Goal: Transaction & Acquisition: Purchase product/service

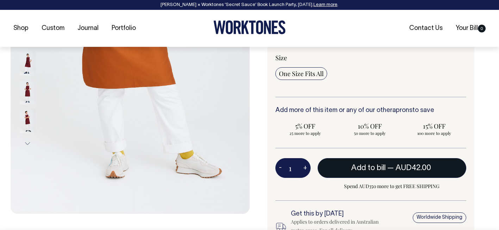
scroll to position [192, 0]
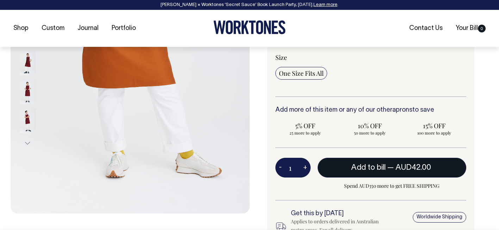
click at [389, 166] on span "— AUD42.00" at bounding box center [409, 167] width 45 height 7
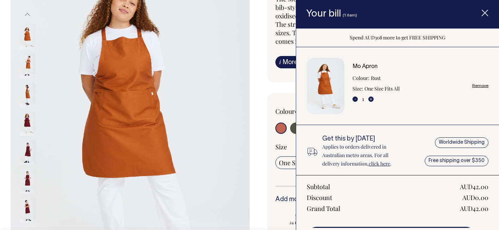
scroll to position [75, 0]
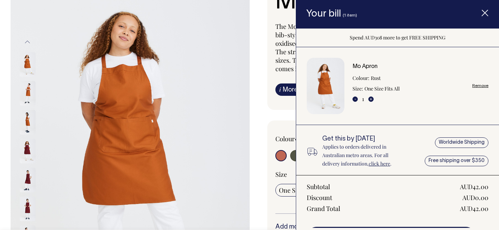
click at [487, 11] on icon "Item added to your cart" at bounding box center [484, 13] width 7 height 7
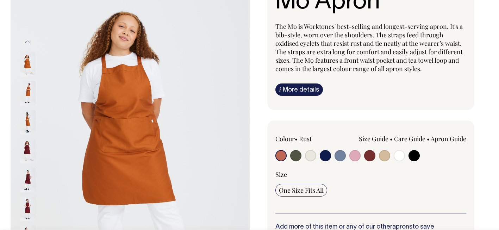
click at [369, 155] on input "radio" at bounding box center [369, 155] width 11 height 11
radio input "true"
select select "Burgundy"
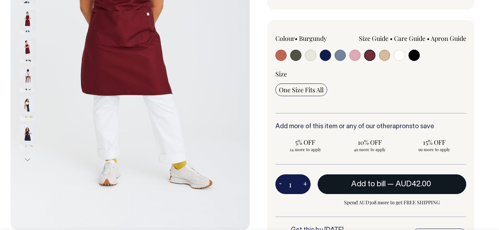
scroll to position [176, 0]
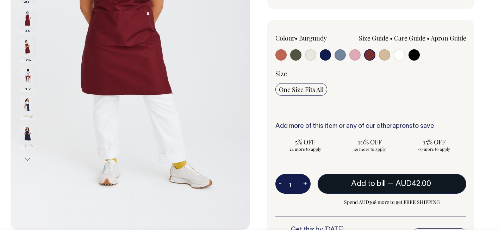
click at [375, 184] on span "Add to bill" at bounding box center [368, 183] width 35 height 7
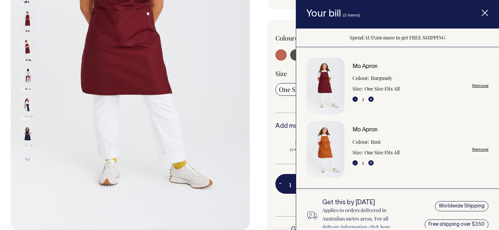
click at [476, 149] on link "Remove" at bounding box center [480, 149] width 16 height 5
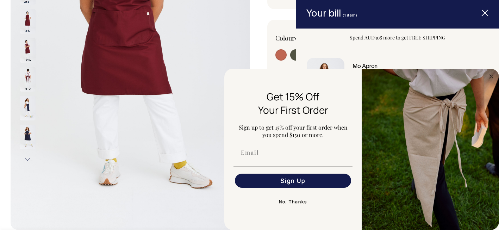
click at [483, 15] on line "Item added to your cart" at bounding box center [485, 13] width 6 height 6
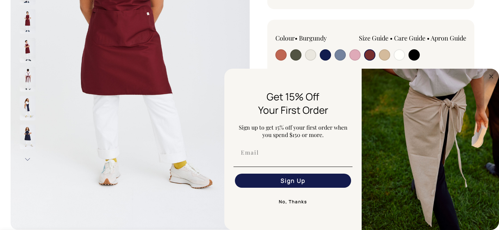
click at [471, 53] on div "Colour • [GEOGRAPHIC_DATA] Size Guide Size Guide cm 26 90" at bounding box center [370, 146] width 207 height 253
click at [327, 56] on input "radio" at bounding box center [325, 54] width 11 height 11
radio input "true"
select select "Dark Navy"
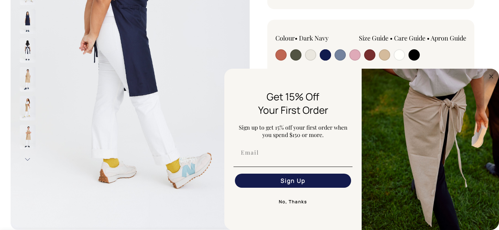
click at [298, 202] on button "No, Thanks" at bounding box center [292, 202] width 119 height 14
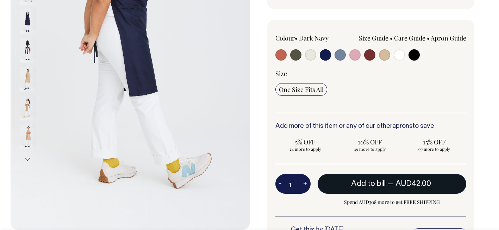
click at [380, 181] on span "Add to bill" at bounding box center [368, 183] width 35 height 7
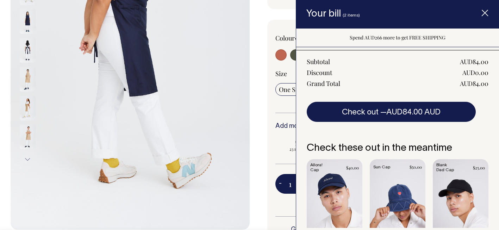
scroll to position [186, 0]
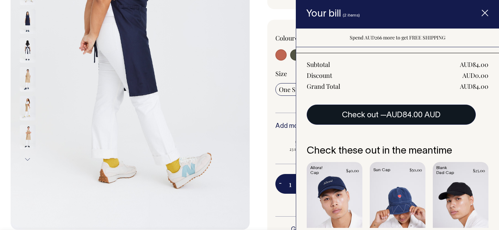
click at [420, 118] on span "AUD84.00 AUD" at bounding box center [413, 115] width 54 height 7
